Goal: Task Accomplishment & Management: Use online tool/utility

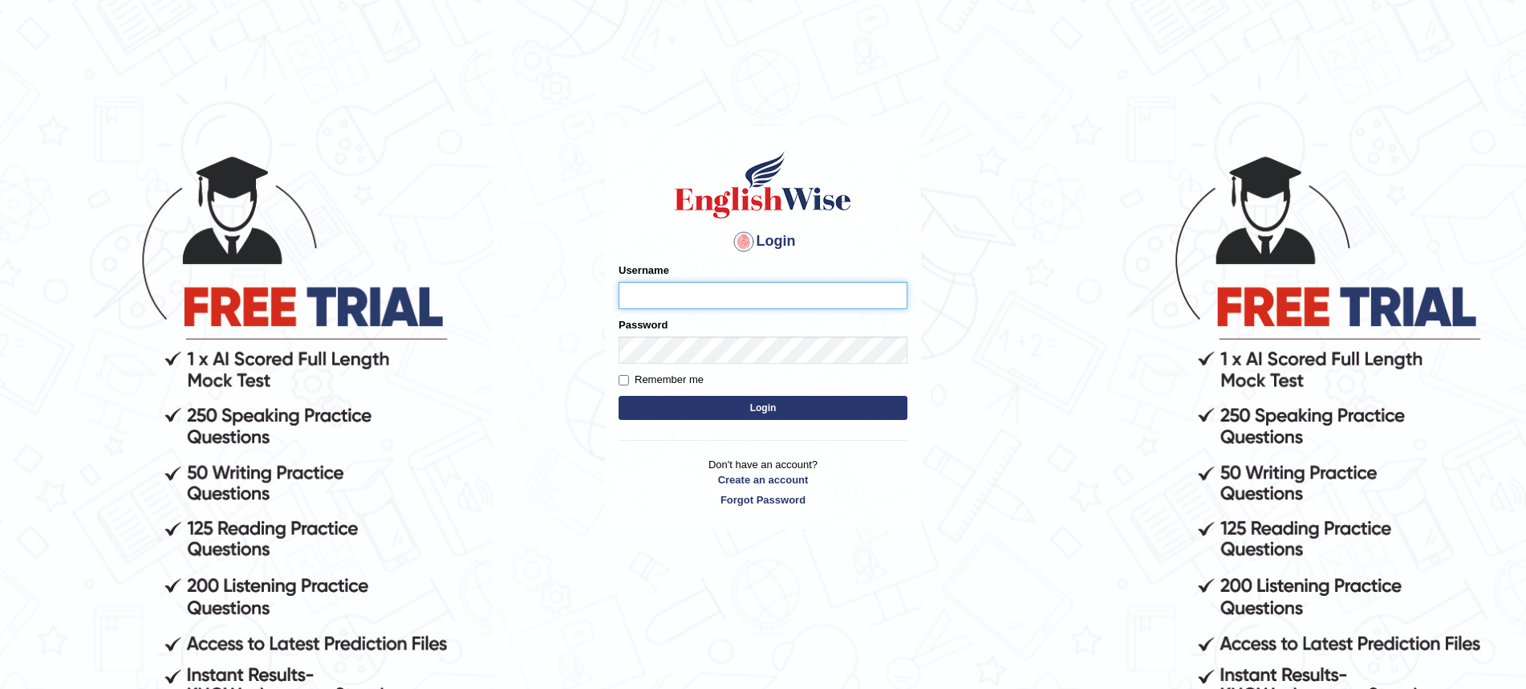
scroll to position [148, 0]
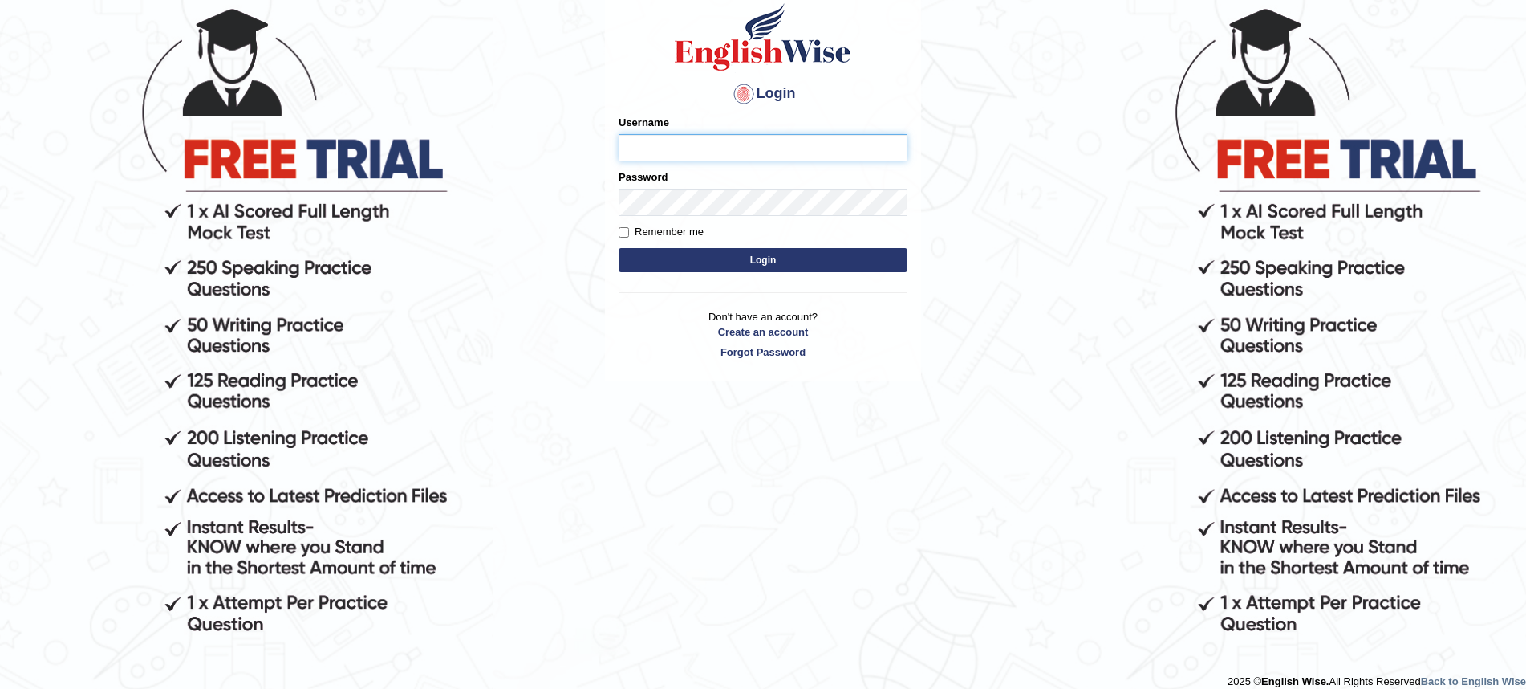
type input "FrancoisD"
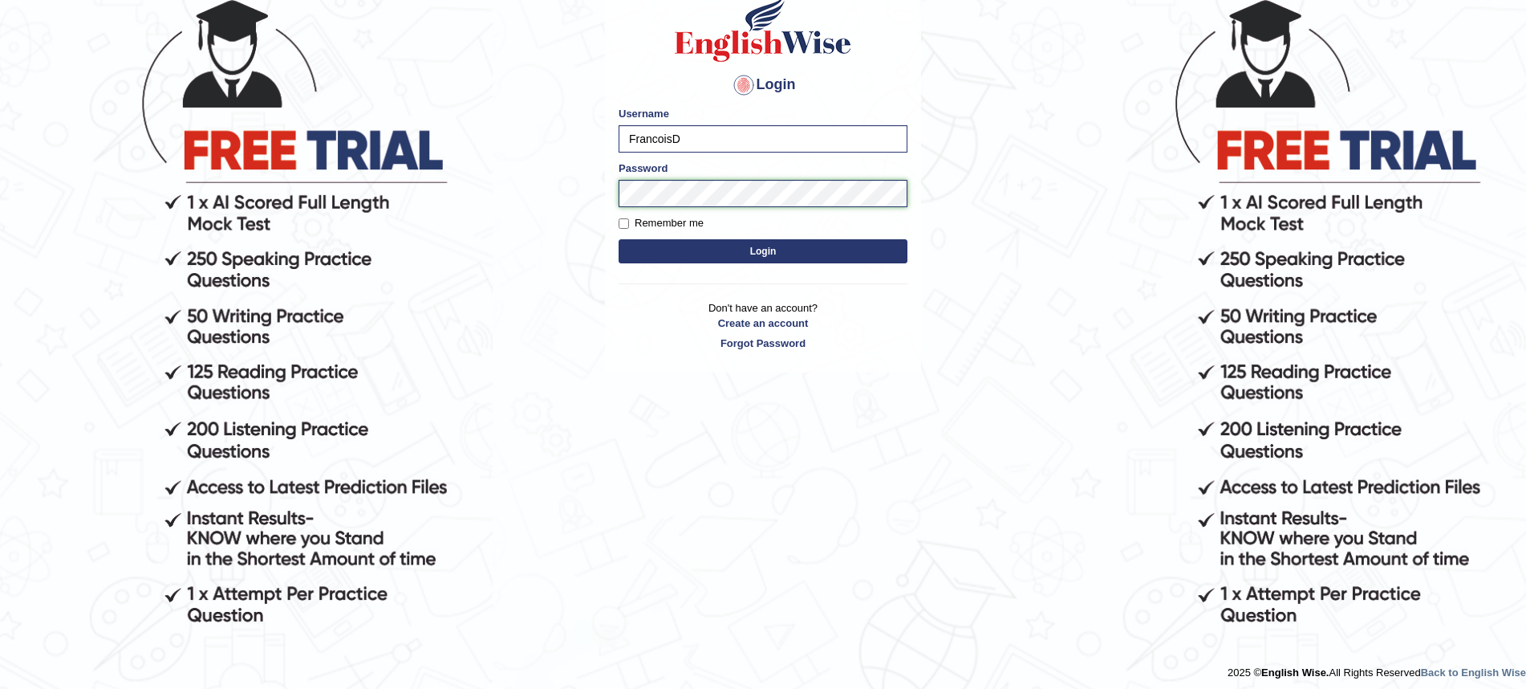
scroll to position [156, 0]
click at [888, 258] on button "Login" at bounding box center [763, 251] width 289 height 24
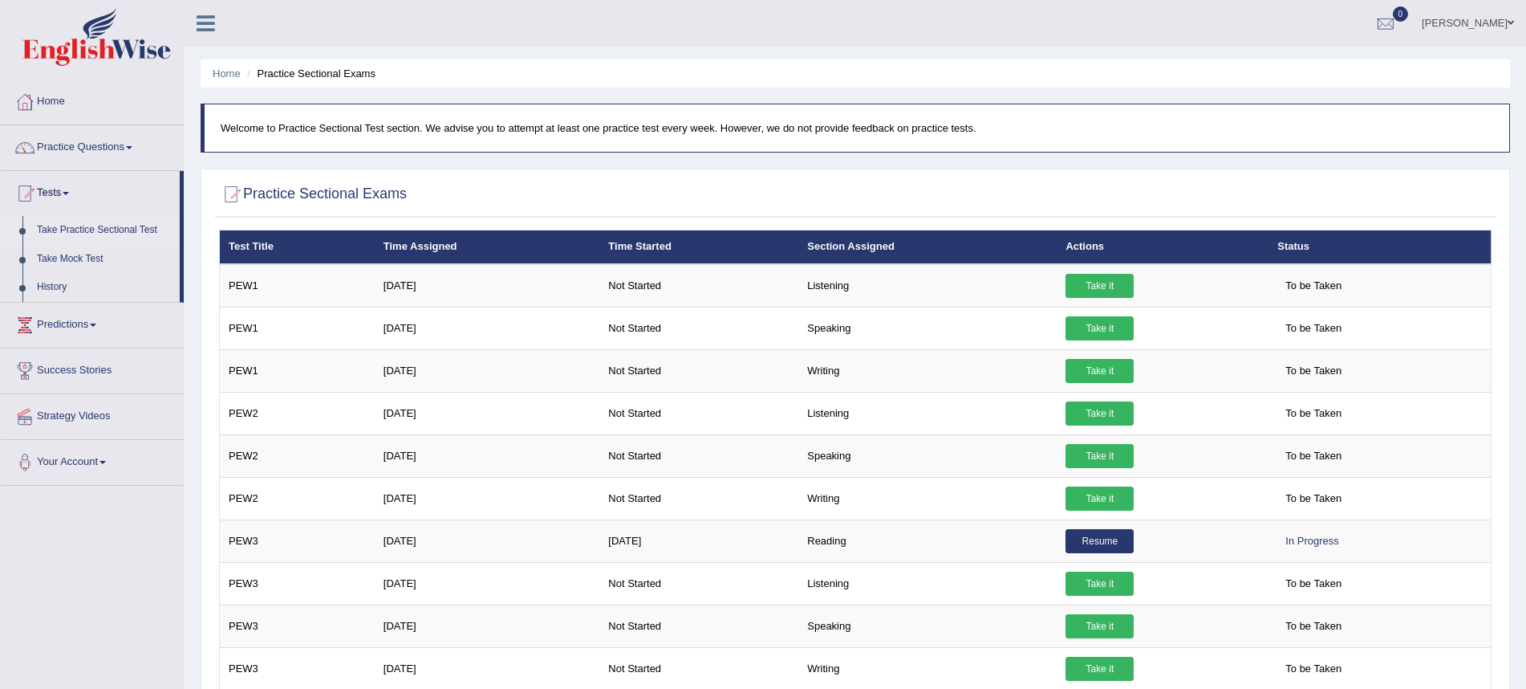
scroll to position [1444, 0]
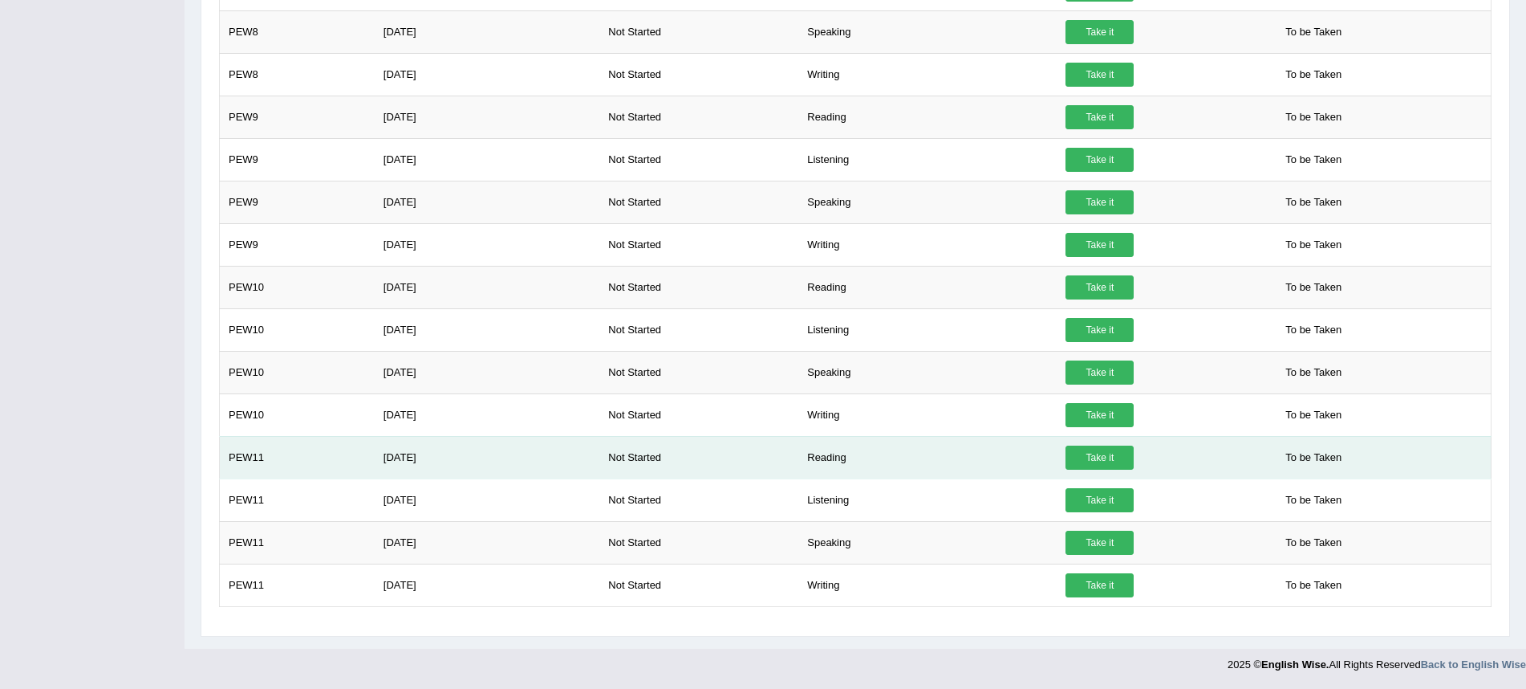
click at [729, 464] on td "Not Started" at bounding box center [698, 457] width 199 height 43
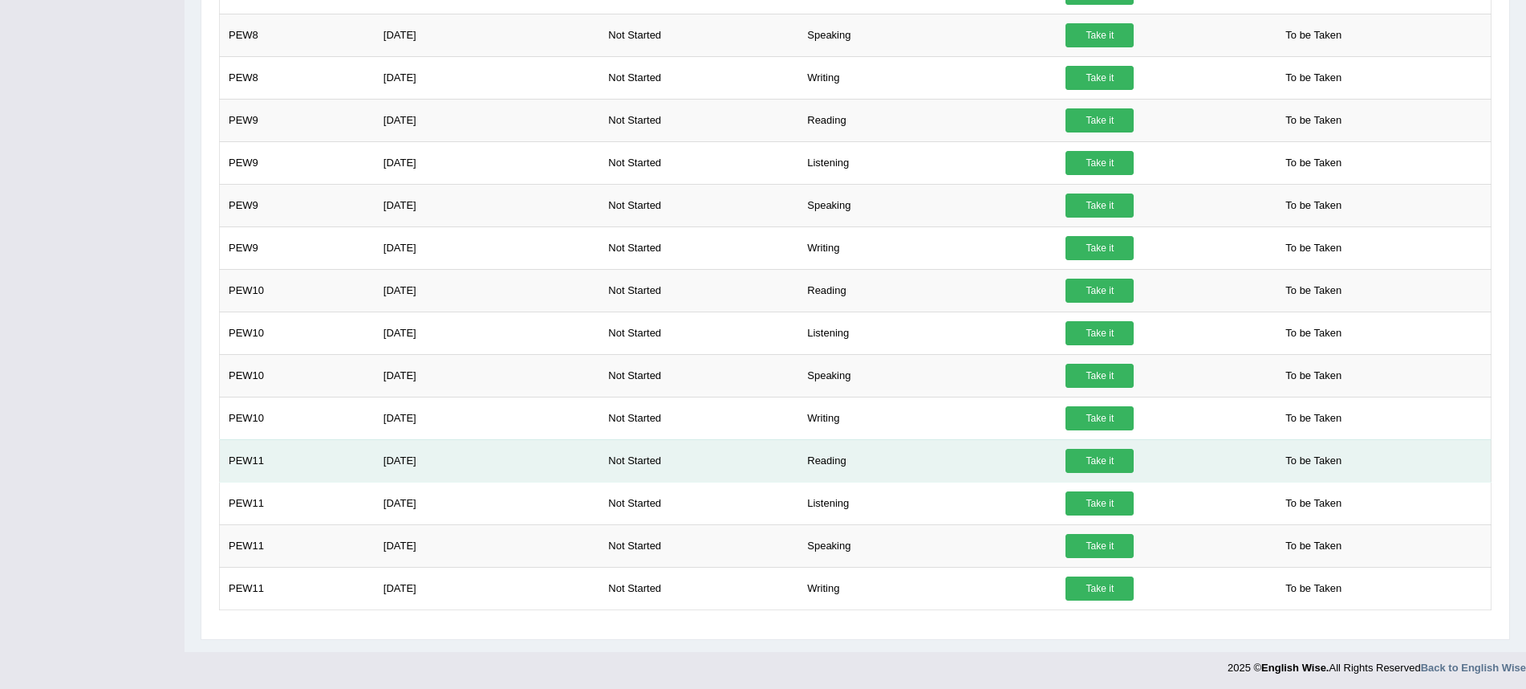
scroll to position [1437, 0]
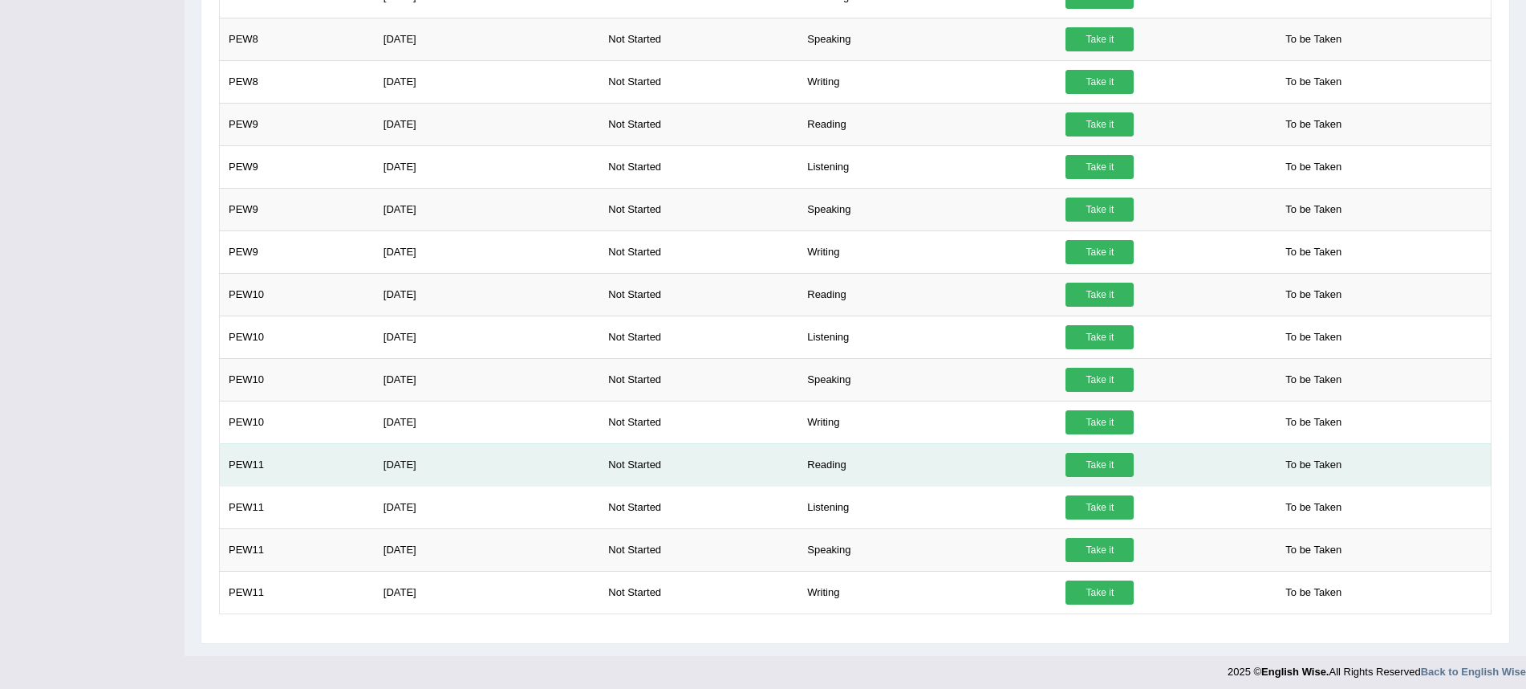
click at [1129, 467] on link "Take it" at bounding box center [1100, 465] width 68 height 24
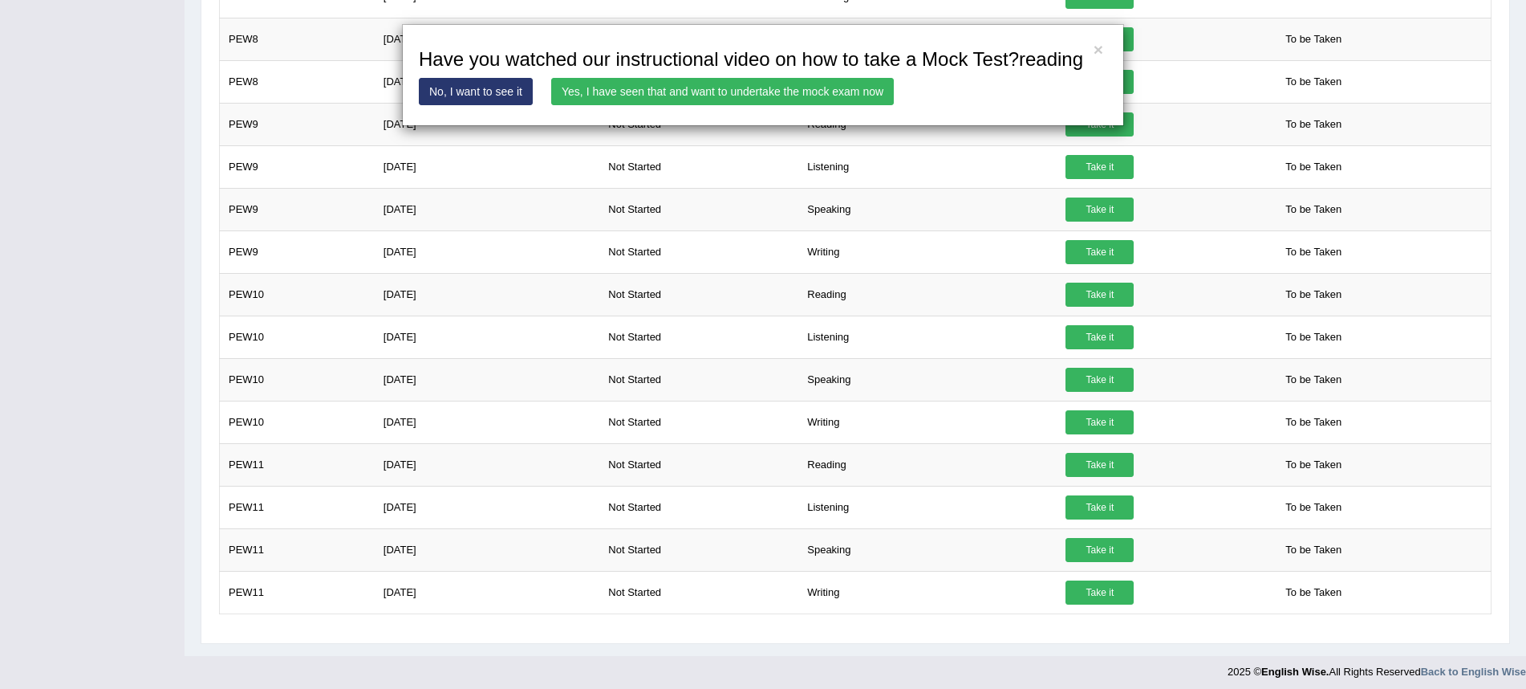
click at [758, 105] on link "Yes, I have seen that and want to undertake the mock exam now" at bounding box center [722, 91] width 343 height 27
